Goal: Check status: Check status

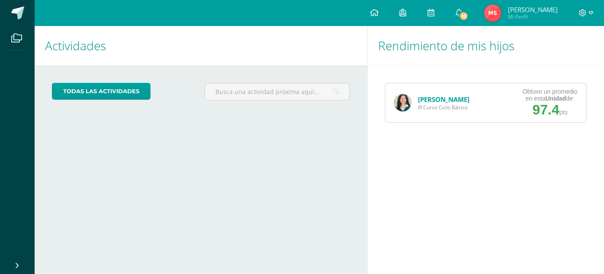
click at [437, 100] on link "[PERSON_NAME]" at bounding box center [444, 99] width 52 height 9
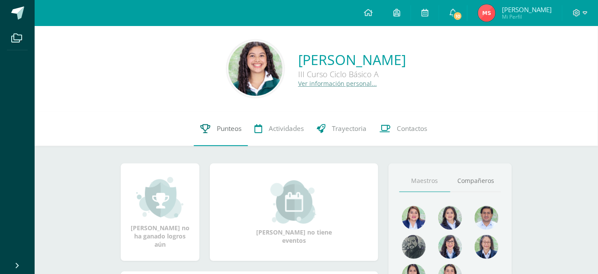
click at [229, 119] on link "Punteos" at bounding box center [221, 128] width 54 height 35
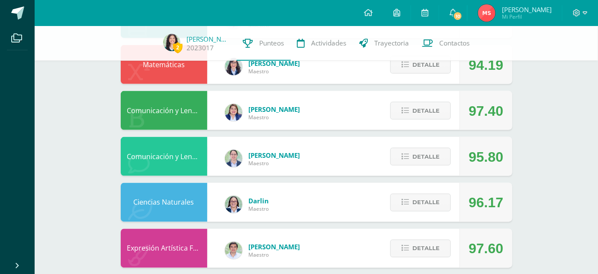
scroll to position [371, 0]
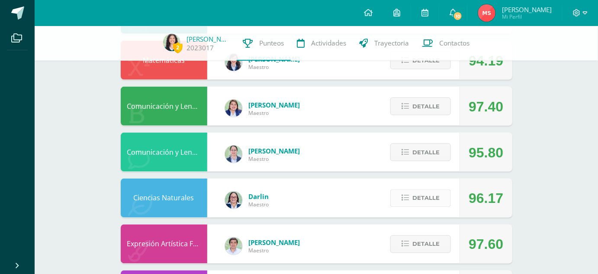
click at [409, 199] on icon at bounding box center [405, 197] width 7 height 7
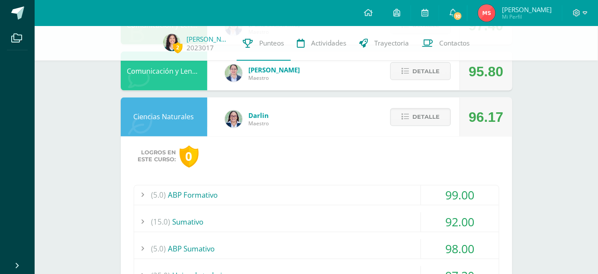
scroll to position [447, 0]
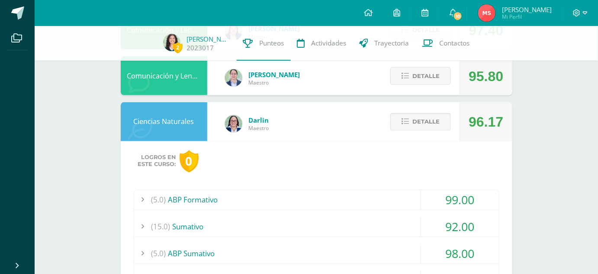
click at [413, 116] on button "Detalle" at bounding box center [420, 122] width 61 height 18
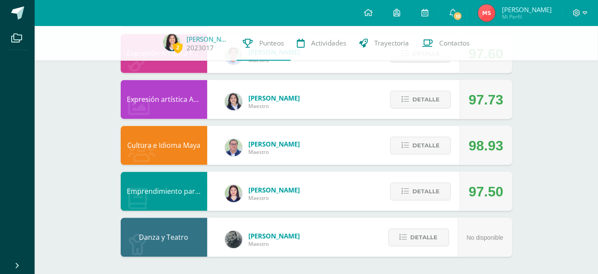
scroll to position [557, 0]
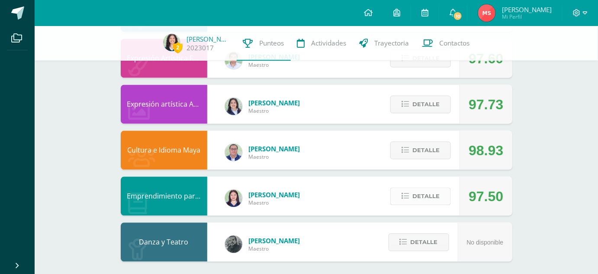
click at [425, 196] on span "Detalle" at bounding box center [425, 196] width 27 height 16
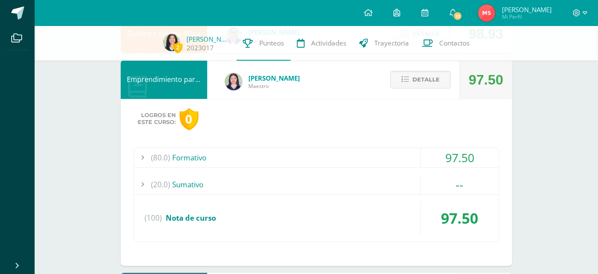
click at [368, 161] on div "(80.0) Formativo" at bounding box center [316, 157] width 365 height 19
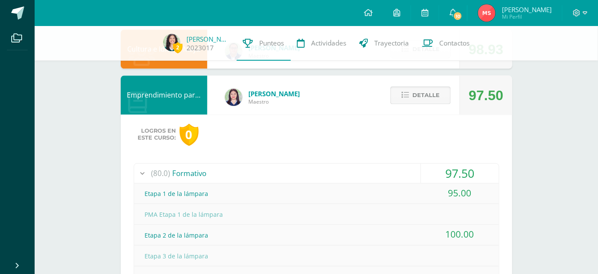
click at [417, 95] on span "Detalle" at bounding box center [425, 95] width 27 height 16
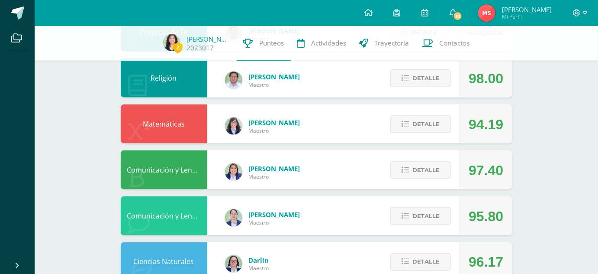
scroll to position [307, 0]
click at [401, 211] on button "Detalle" at bounding box center [420, 216] width 61 height 18
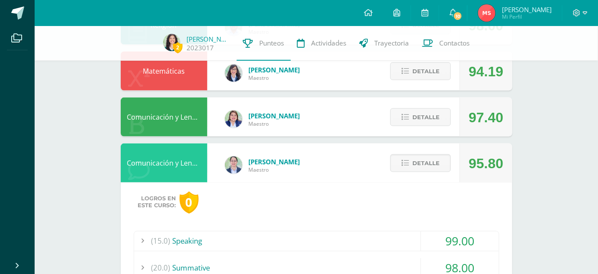
scroll to position [359, 0]
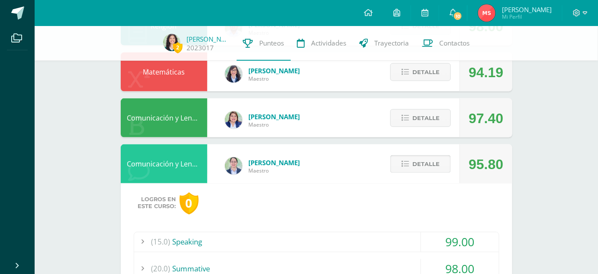
click at [398, 169] on button "Detalle" at bounding box center [420, 164] width 61 height 18
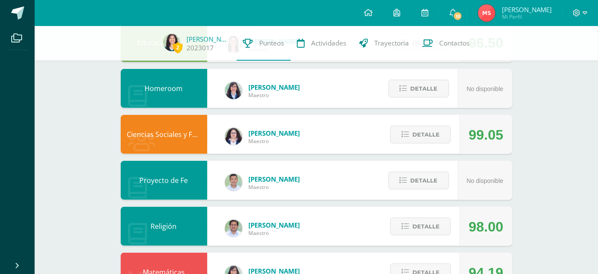
scroll to position [0, 0]
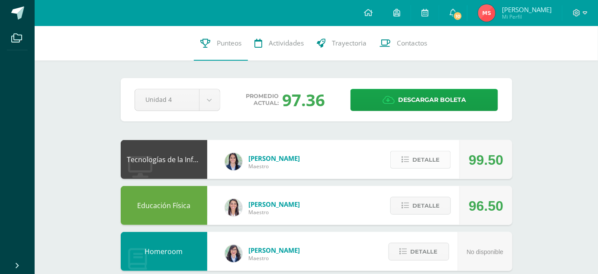
click at [427, 155] on span "Detalle" at bounding box center [425, 159] width 27 height 16
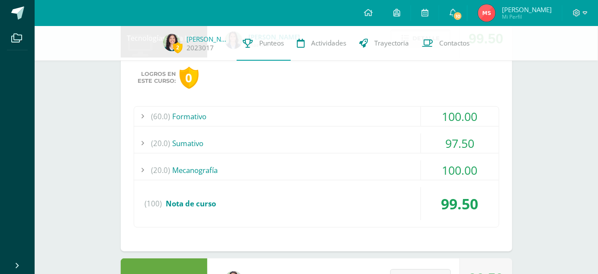
scroll to position [118, 0]
click at [426, 143] on div "97.50" at bounding box center [460, 142] width 78 height 19
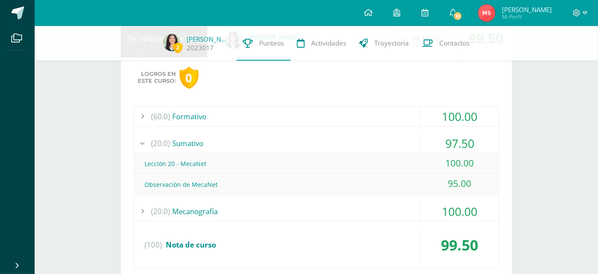
click at [425, 142] on div "97.50" at bounding box center [460, 142] width 78 height 19
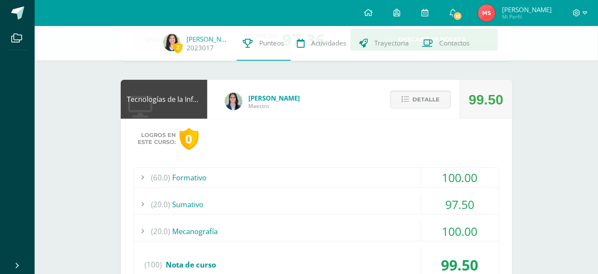
scroll to position [56, 0]
click at [430, 99] on span "Detalle" at bounding box center [425, 100] width 27 height 16
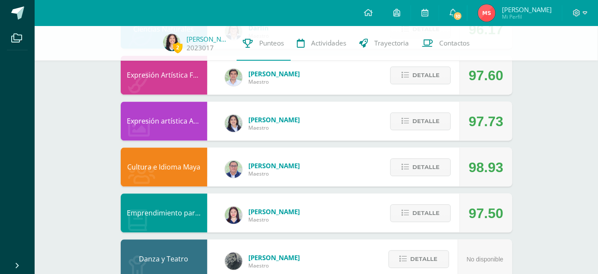
scroll to position [544, 0]
